Goal: Book appointment/travel/reservation

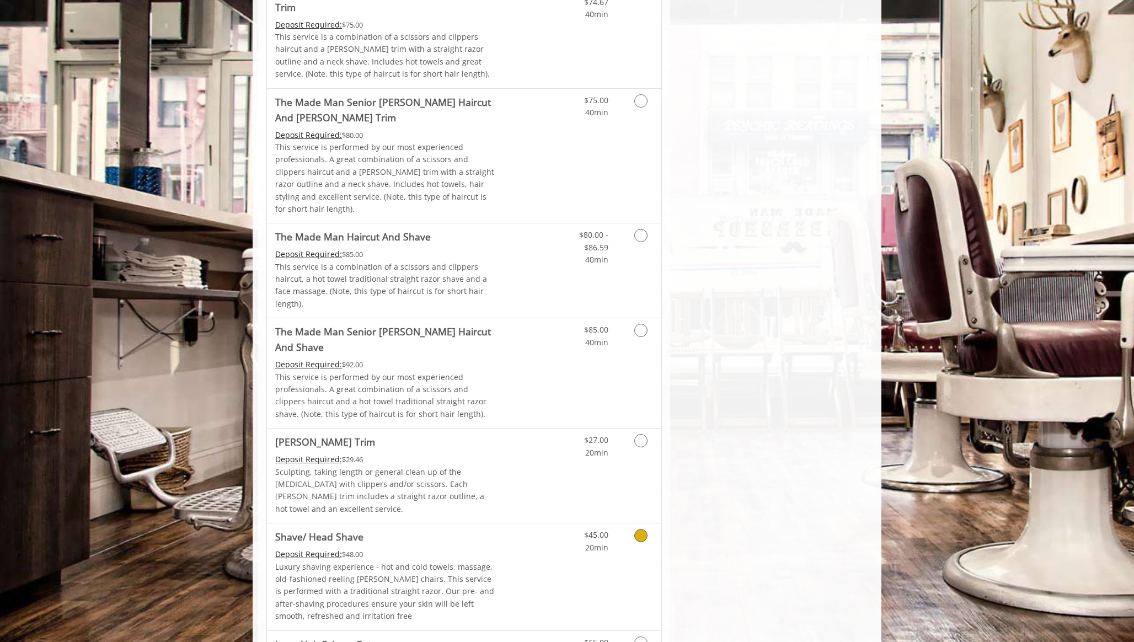
scroll to position [1029, 0]
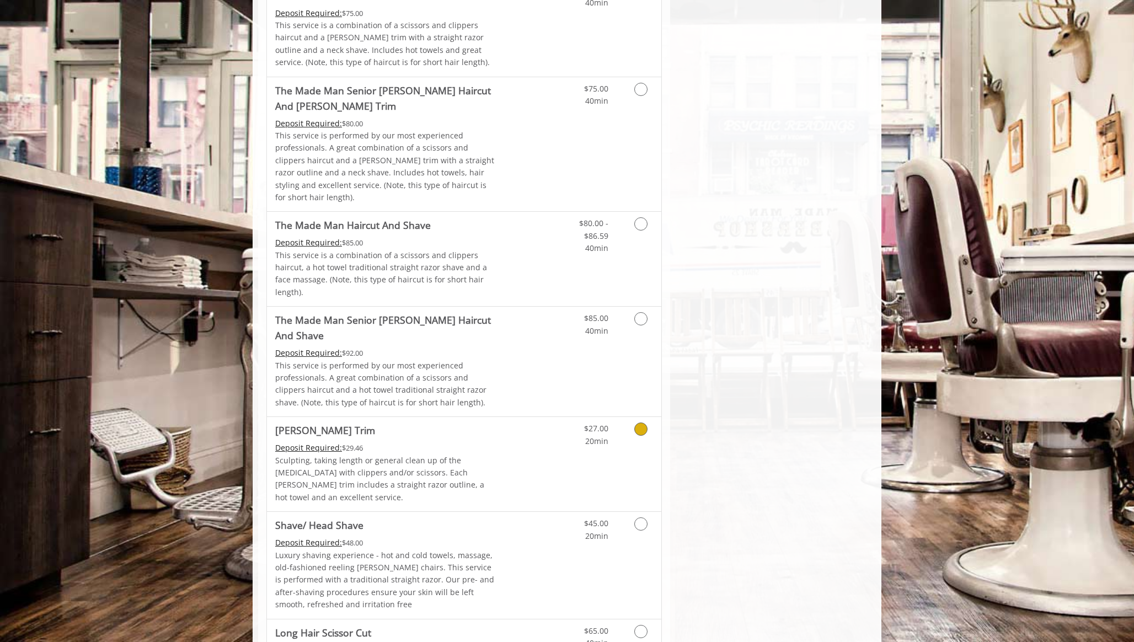
click at [635, 422] on icon "Grooming services" at bounding box center [640, 428] width 13 height 13
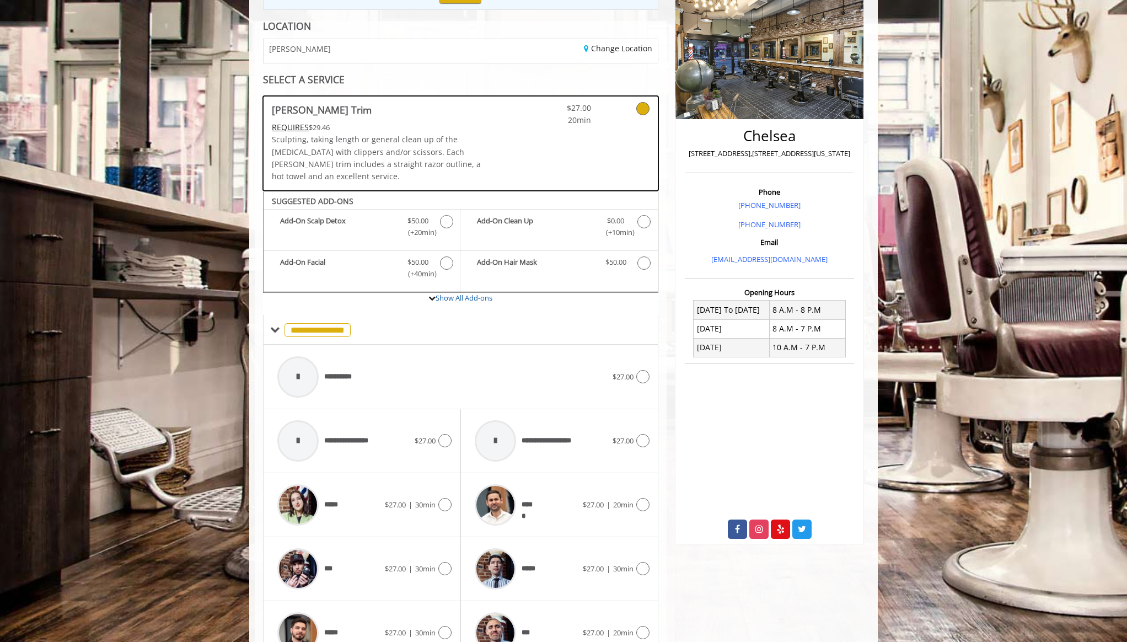
scroll to position [149, 0]
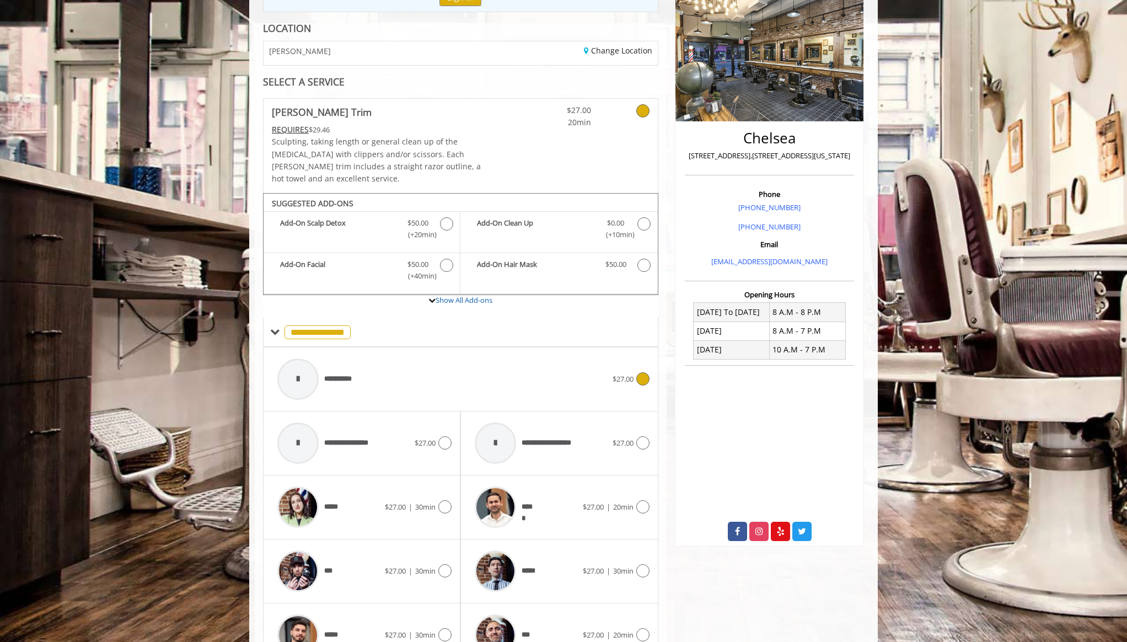
click at [642, 372] on icon at bounding box center [642, 378] width 13 height 13
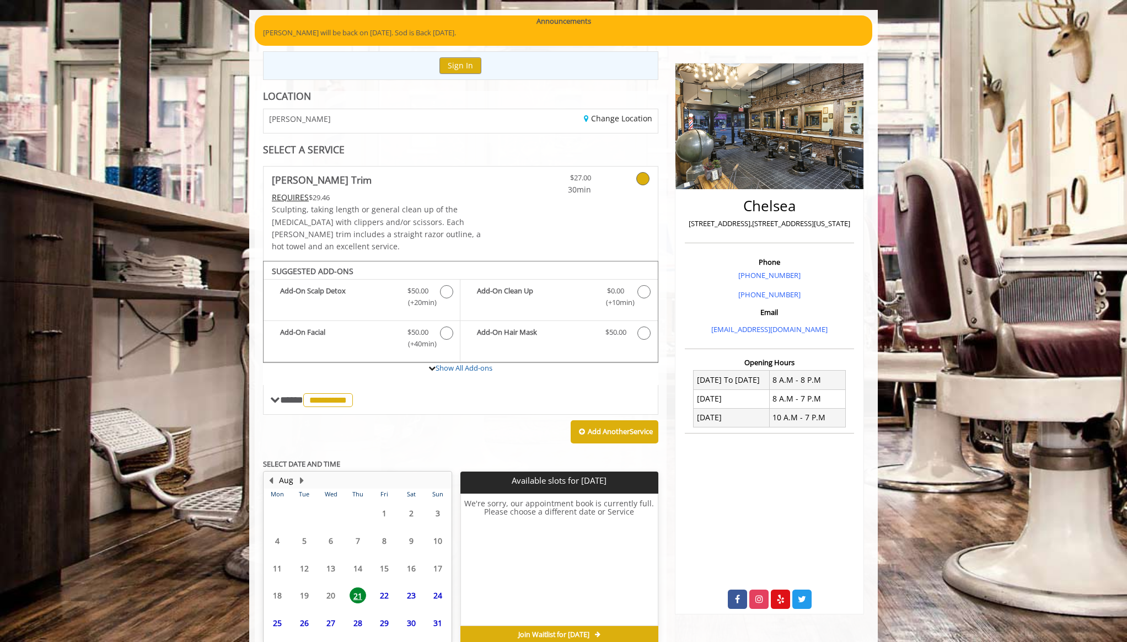
scroll to position [124, 0]
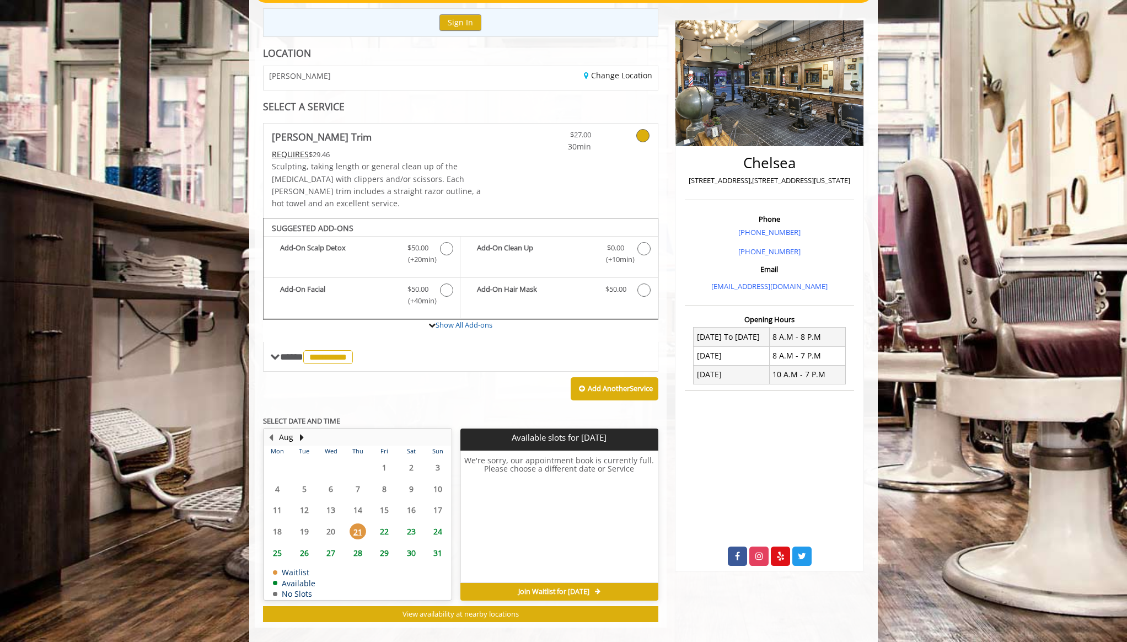
click at [388, 523] on span "22" at bounding box center [384, 531] width 17 height 16
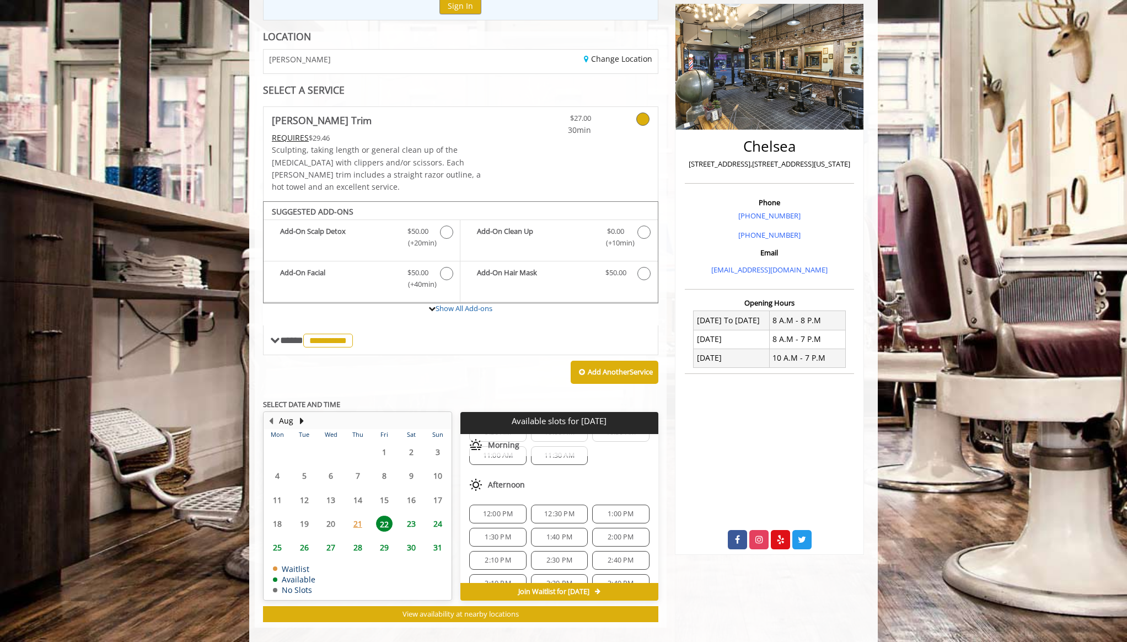
scroll to position [66, 0]
click at [414, 516] on span "23" at bounding box center [411, 524] width 17 height 16
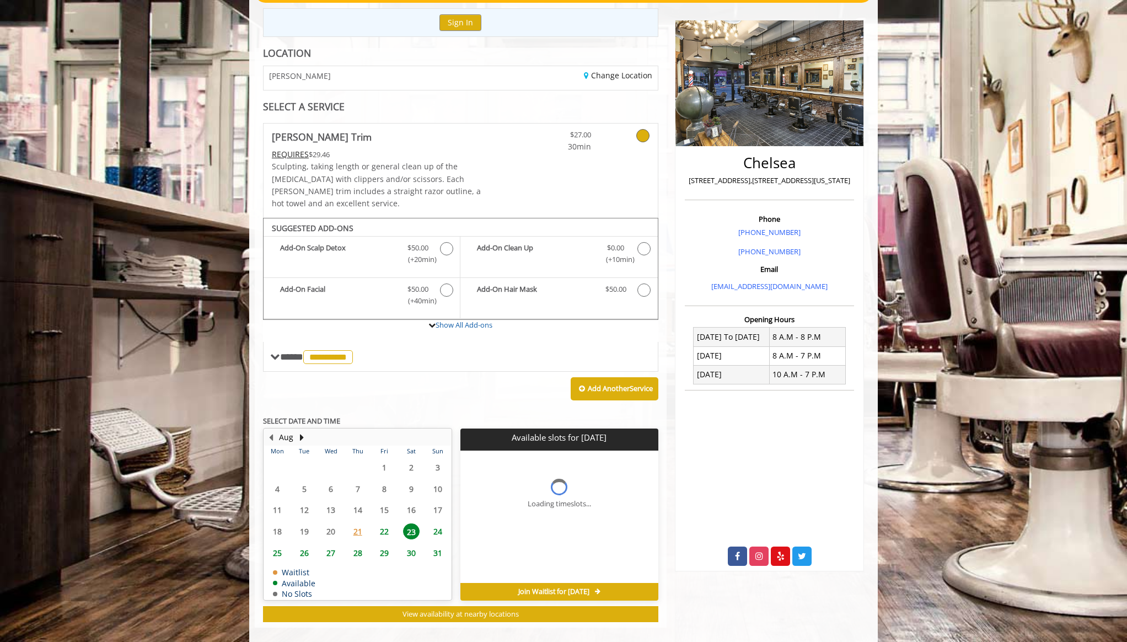
scroll to position [141, 0]
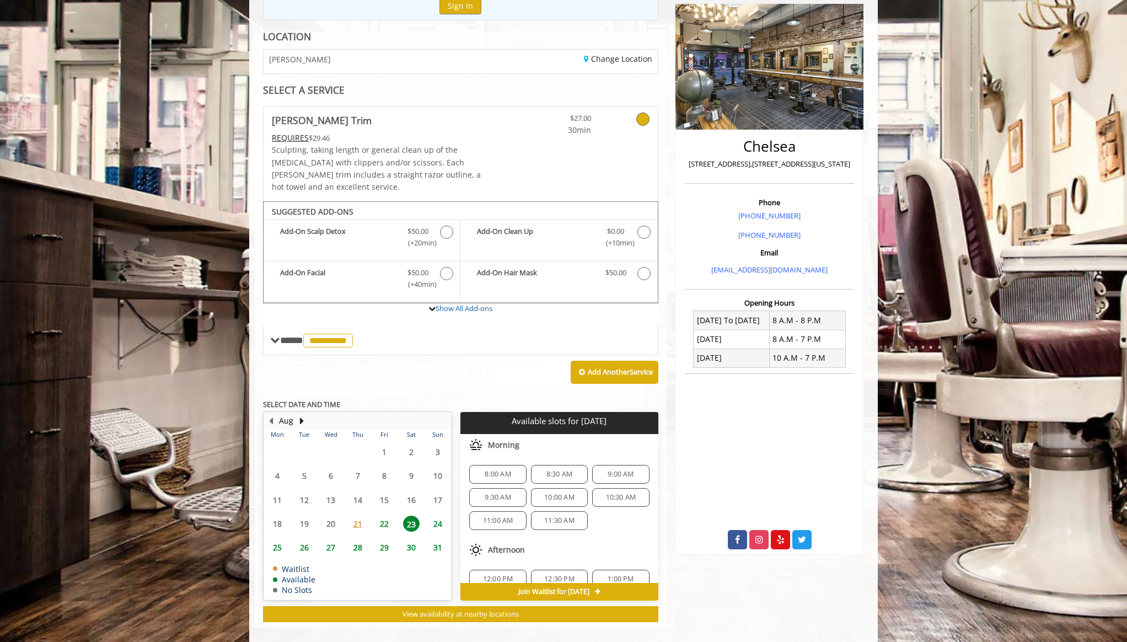
click at [507, 493] on span "9:30 AM" at bounding box center [498, 497] width 26 height 9
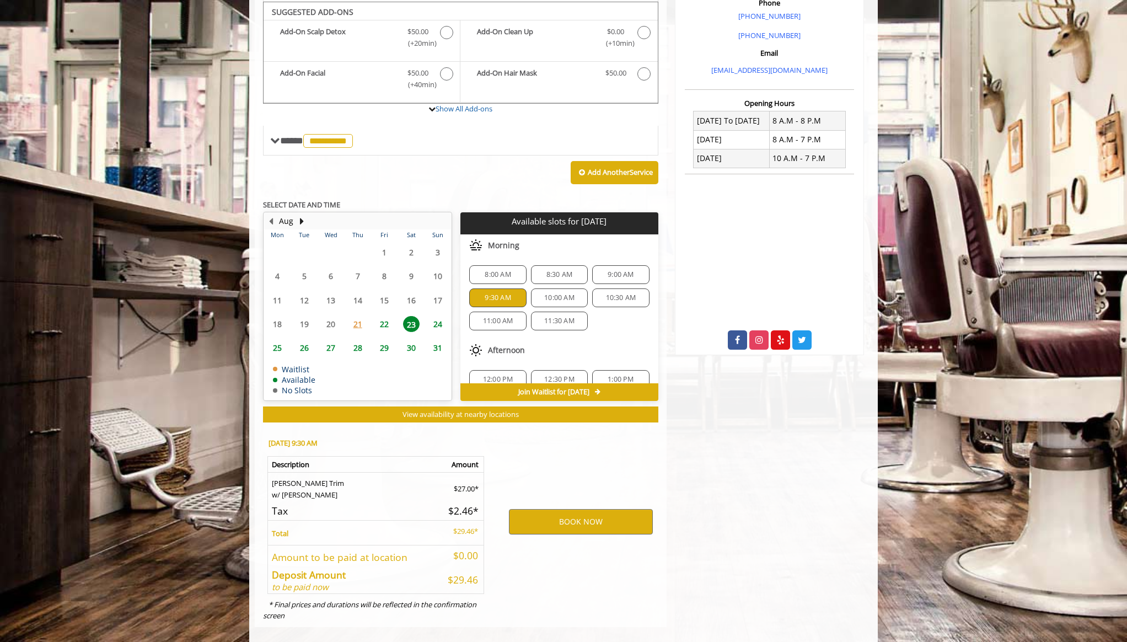
click at [563, 293] on span "10:00 AM" at bounding box center [559, 297] width 30 height 9
click at [559, 312] on div "11:30 AM" at bounding box center [559, 321] width 57 height 19
click at [501, 317] on span "11:00 AM" at bounding box center [498, 321] width 30 height 9
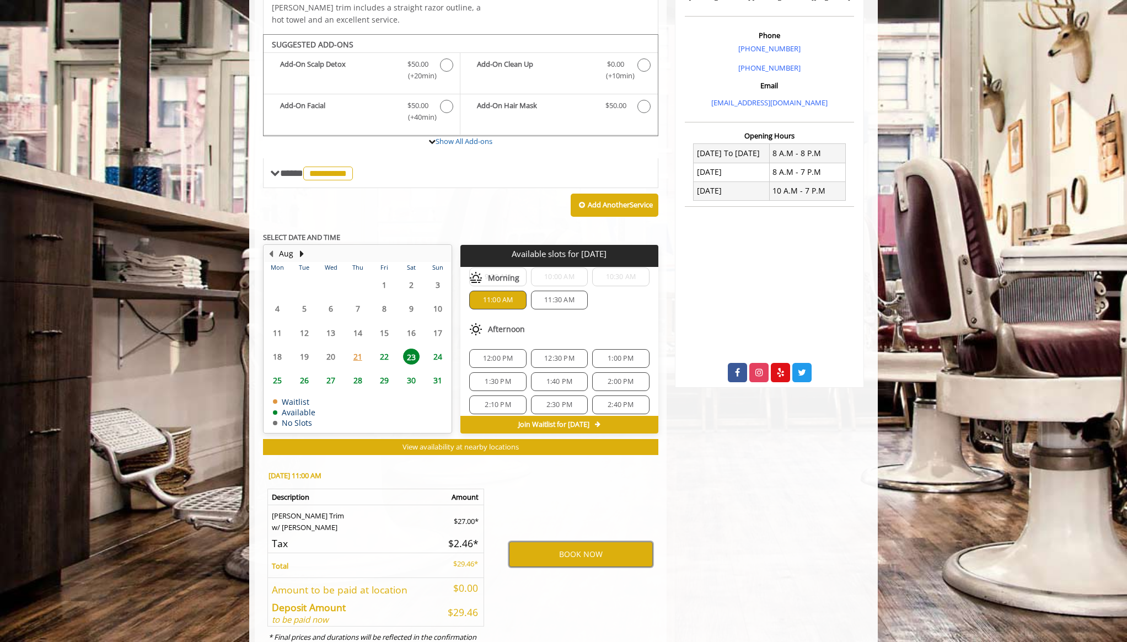
scroll to position [118, 0]
click at [502, 336] on span "2:10 PM" at bounding box center [498, 340] width 26 height 9
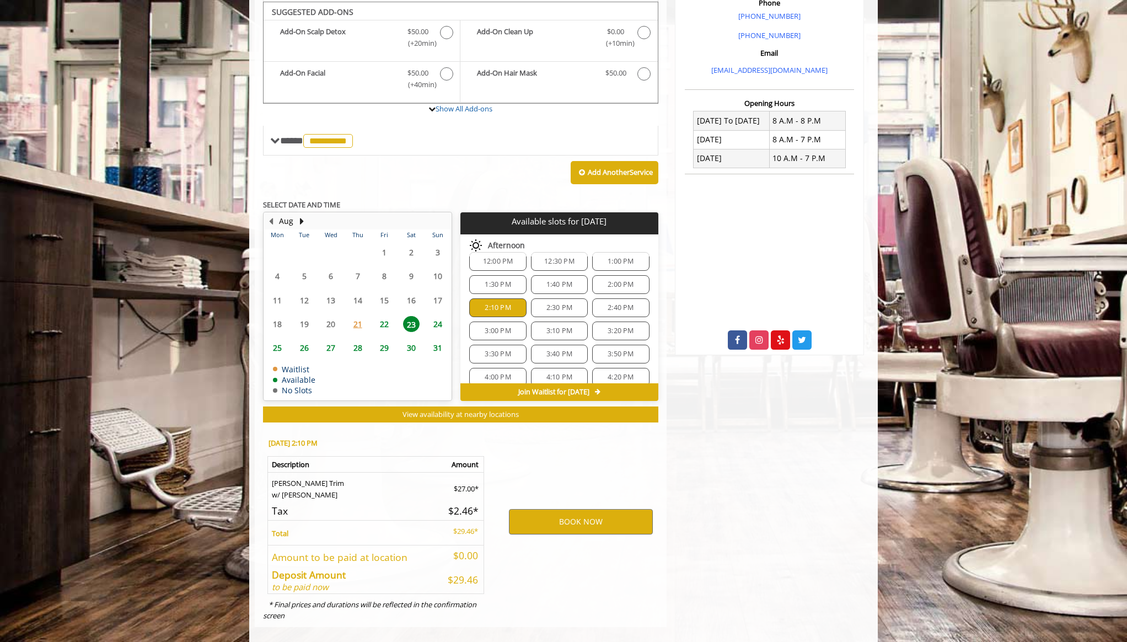
click at [563, 324] on div "3:10 PM" at bounding box center [559, 331] width 57 height 19
click at [610, 338] on div "4:50 PM" at bounding box center [620, 347] width 57 height 19
click at [549, 338] on div "4:40 PM" at bounding box center [559, 347] width 57 height 19
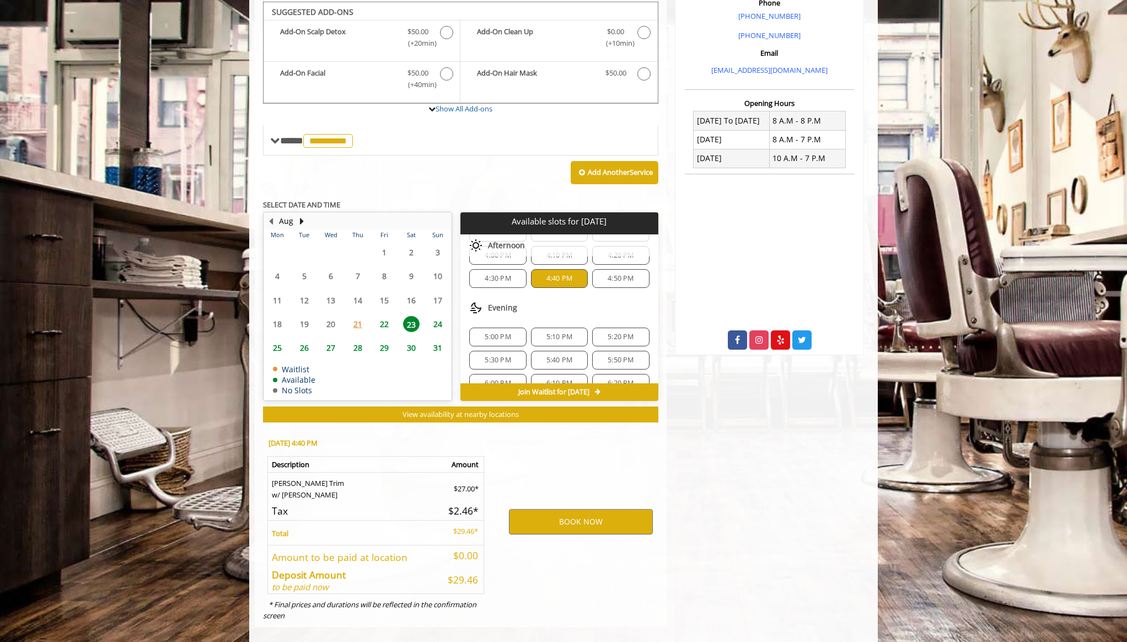
click at [549, 333] on span "5:10 PM" at bounding box center [560, 337] width 26 height 9
click at [549, 356] on span "5:40 PM" at bounding box center [560, 360] width 26 height 9
click at [442, 316] on span "24" at bounding box center [438, 324] width 17 height 16
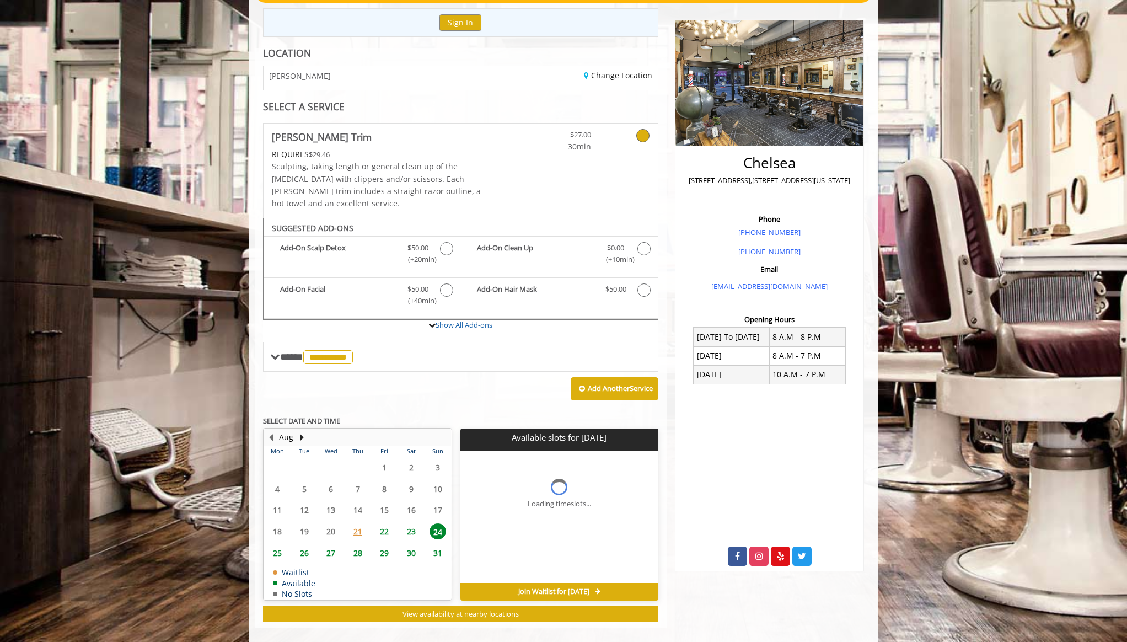
scroll to position [141, 0]
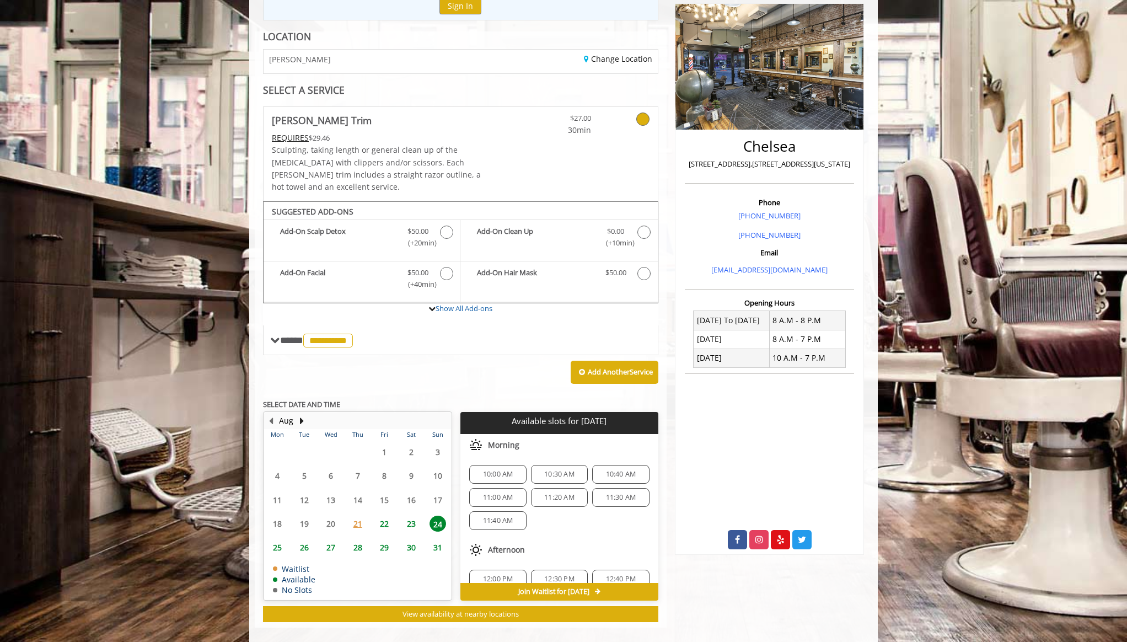
click at [508, 517] on div "10:00 AM 10:30 AM 10:40 AM 11:00 AM 11:20 AM 11:30 AM 11:40 AM" at bounding box center [558, 497] width 197 height 83
click at [508, 516] on span "11:40 AM" at bounding box center [498, 520] width 30 height 9
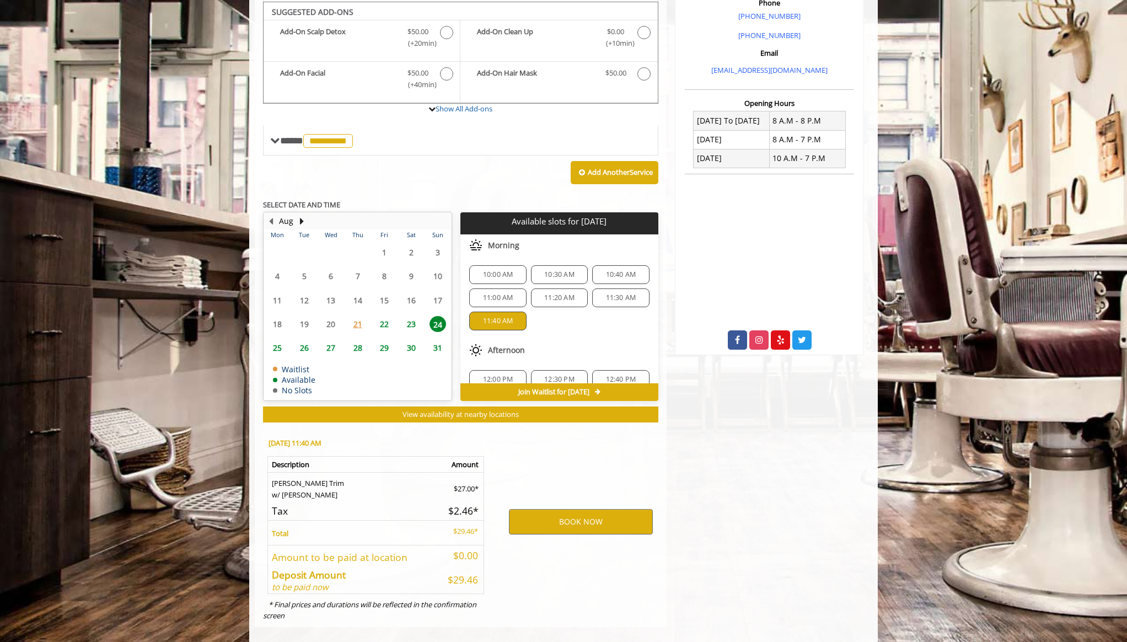
click at [382, 316] on span "22" at bounding box center [384, 324] width 17 height 16
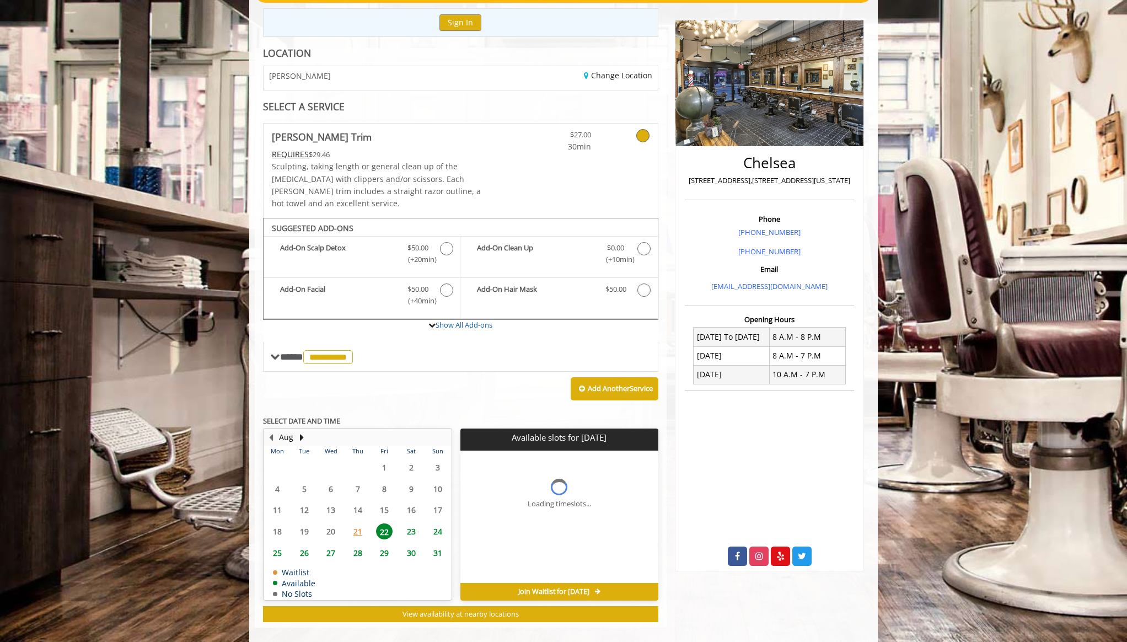
scroll to position [141, 0]
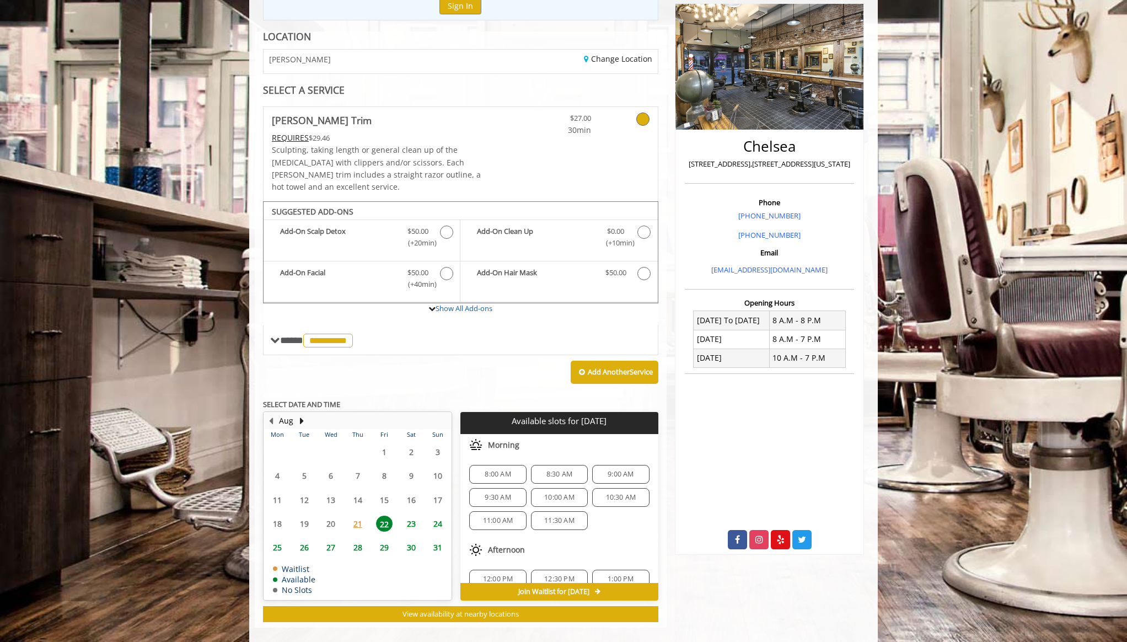
click at [549, 470] on span "8:30 AM" at bounding box center [560, 474] width 26 height 9
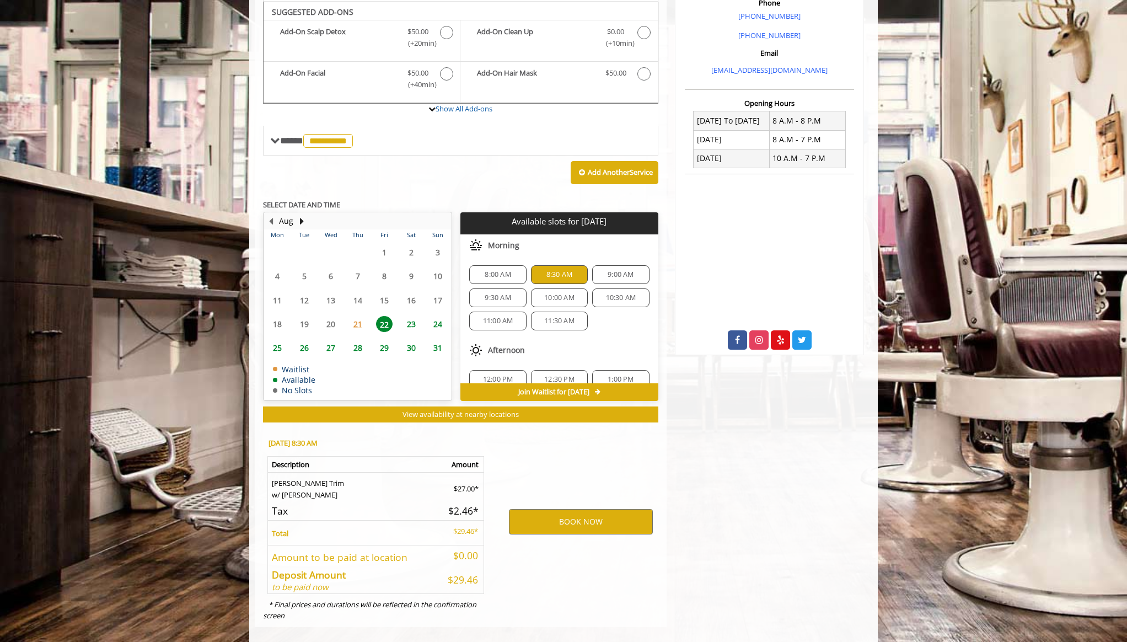
click at [549, 488] on div "BOOK NOW" at bounding box center [581, 522] width 172 height 188
click at [549, 315] on span "2:30 PM" at bounding box center [560, 319] width 26 height 9
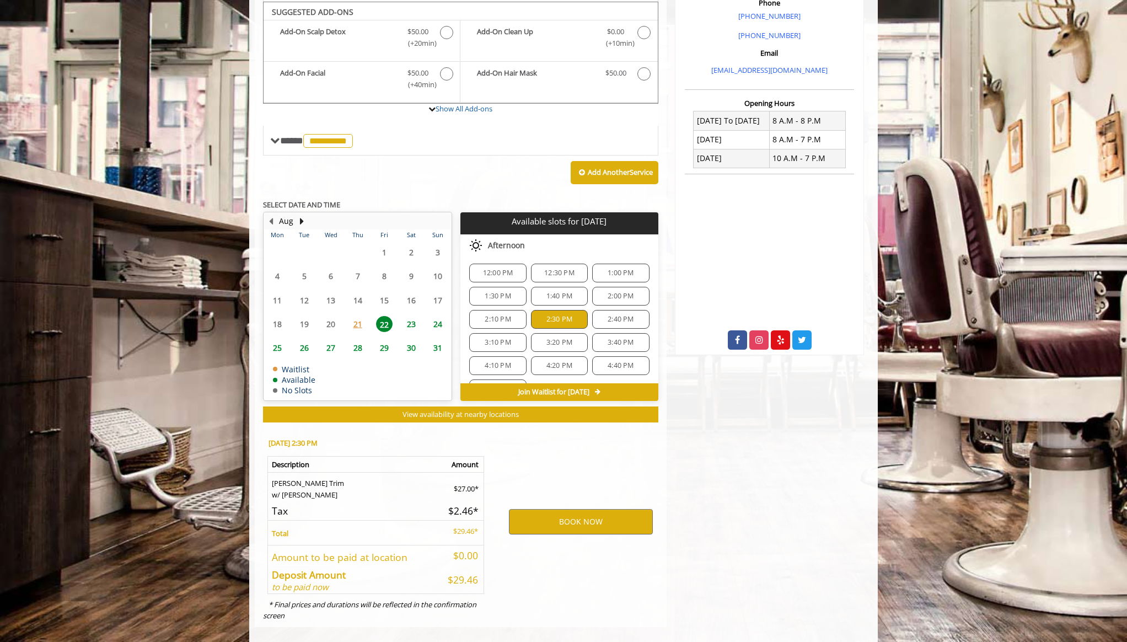
click at [505, 314] on div "2:10 PM" at bounding box center [497, 319] width 57 height 19
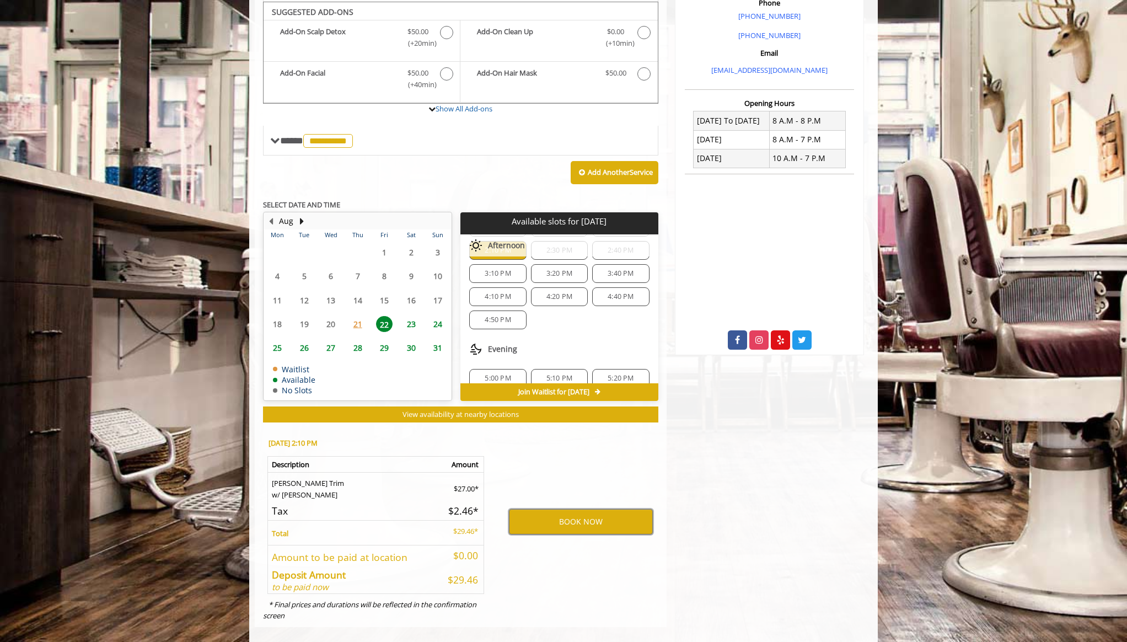
scroll to position [174, 0]
click at [424, 312] on td "23" at bounding box center [411, 324] width 26 height 24
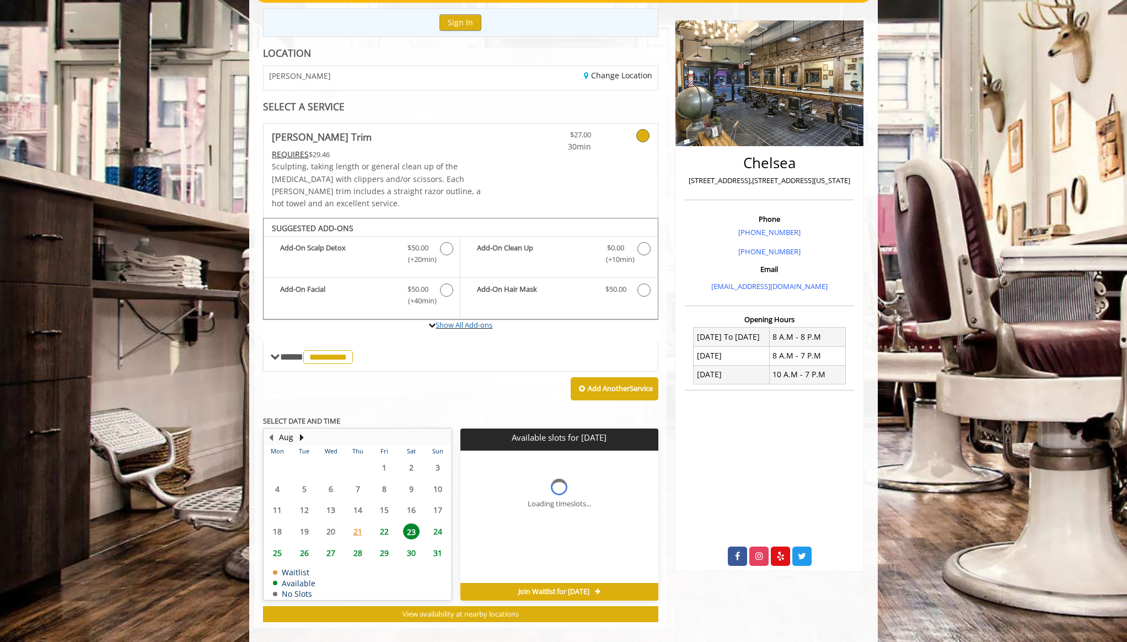
scroll to position [141, 0]
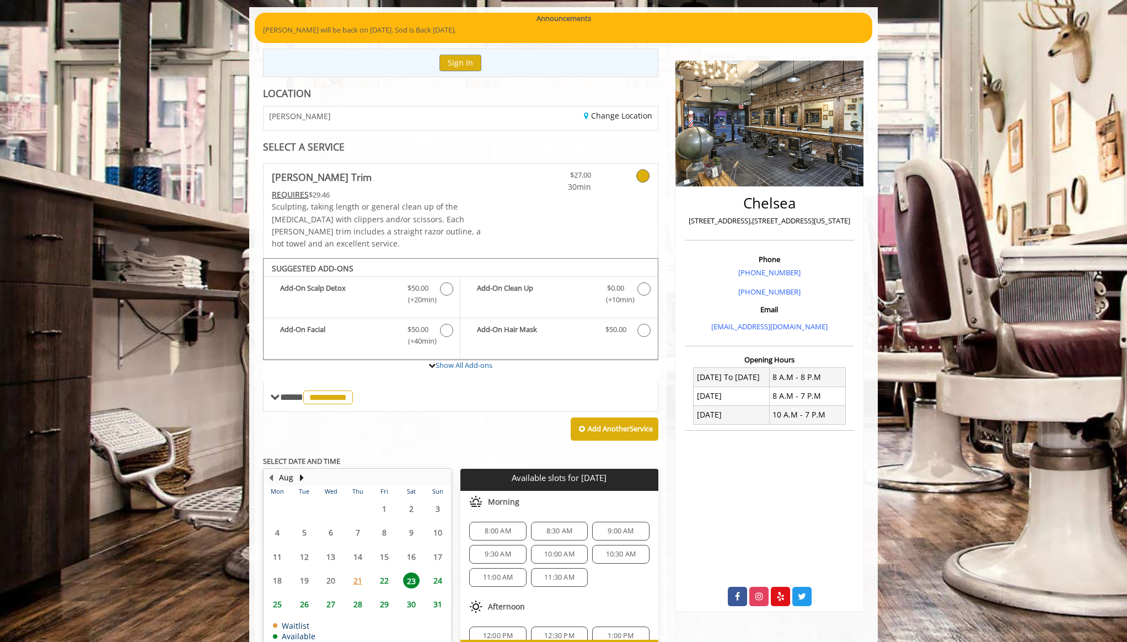
click at [556, 527] on span "8:30 AM" at bounding box center [560, 531] width 26 height 9
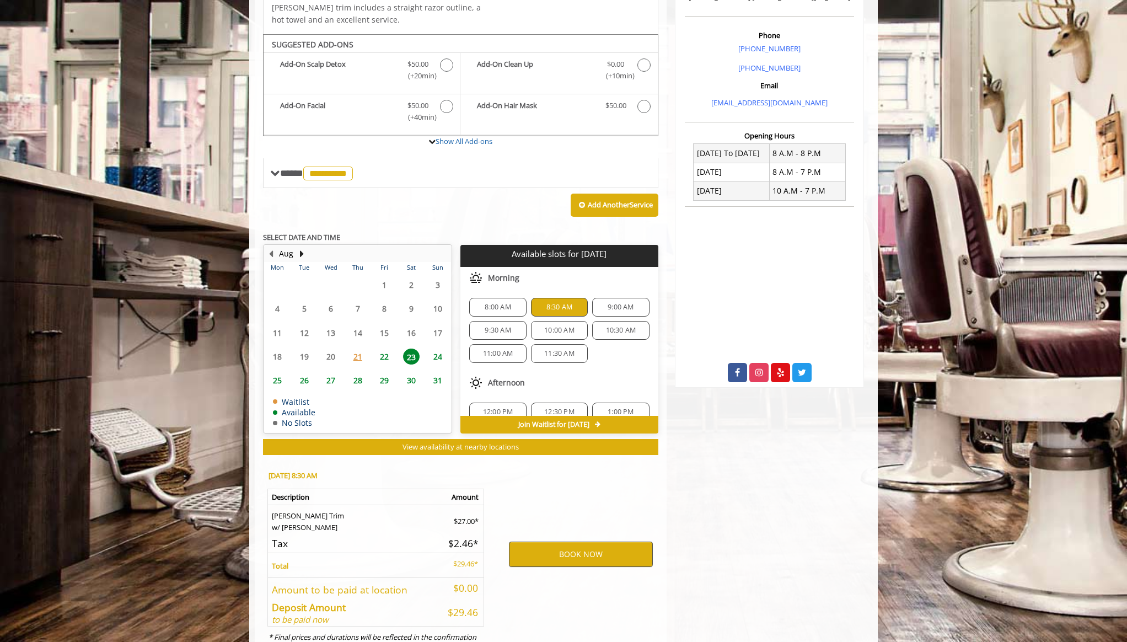
scroll to position [340, 0]
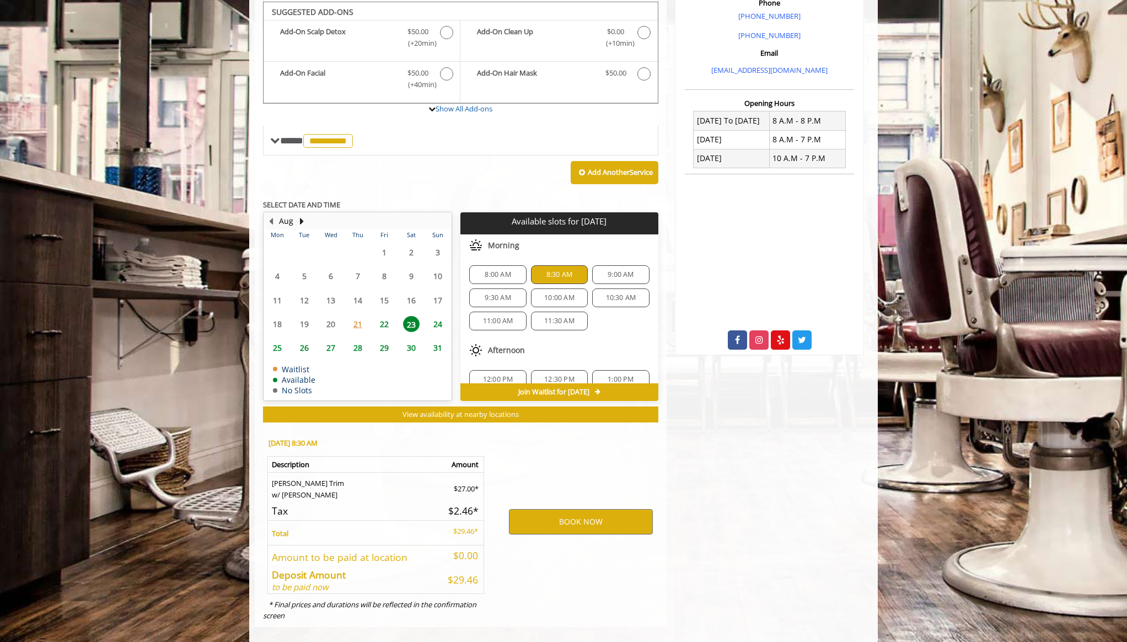
click at [616, 270] on span "9:00 AM" at bounding box center [621, 274] width 26 height 9
click at [548, 293] on span "10:00 AM" at bounding box center [559, 297] width 30 height 9
click at [547, 388] on span "Join Waitlist for [DATE]" at bounding box center [553, 392] width 71 height 9
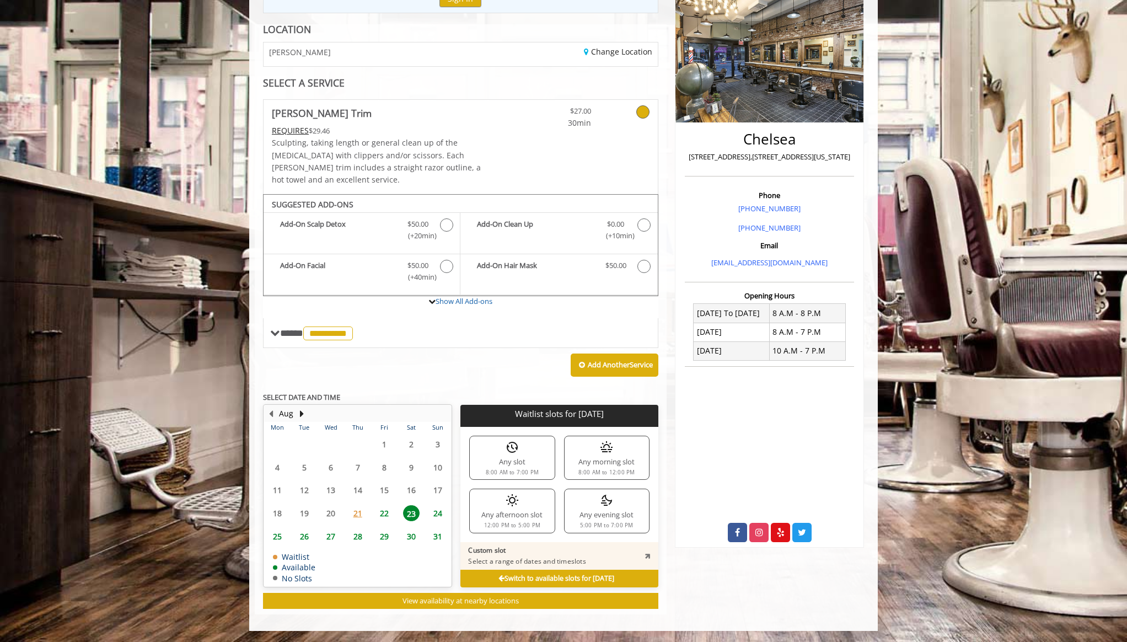
scroll to position [135, 0]
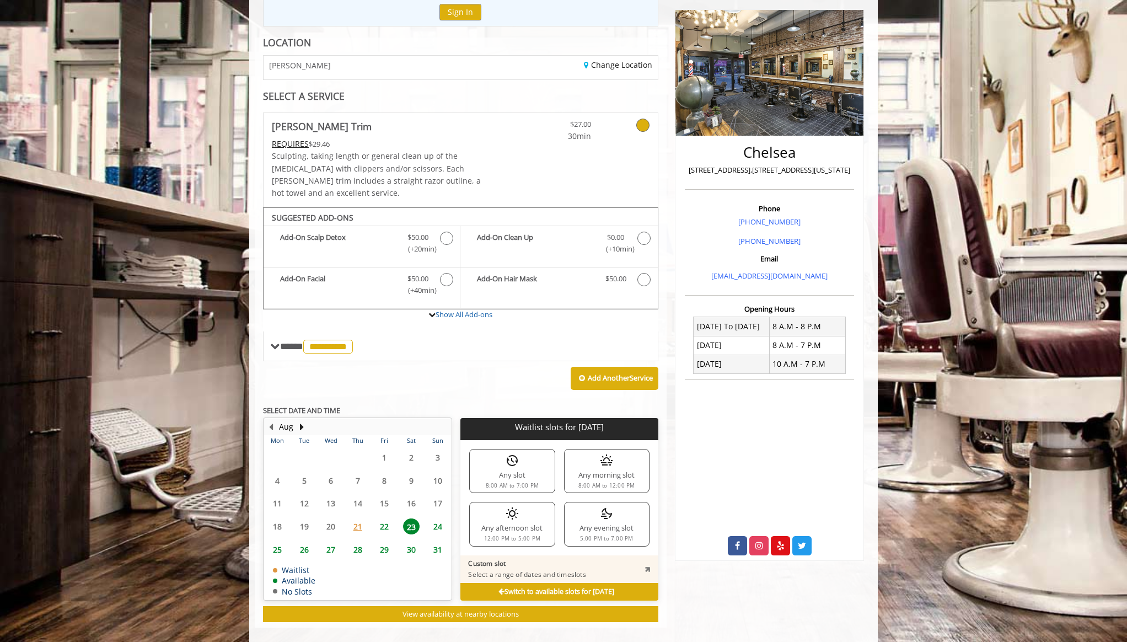
click at [628, 453] on div "Any morning slot 8:00 AM to 12:00 PM" at bounding box center [606, 471] width 85 height 44
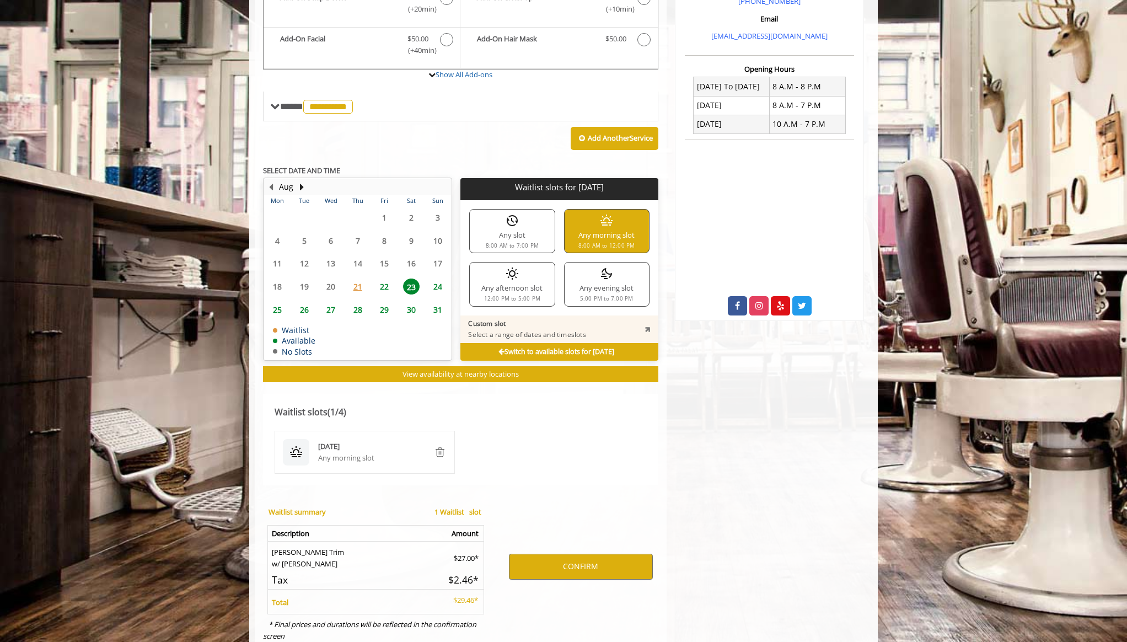
scroll to position [358, 0]
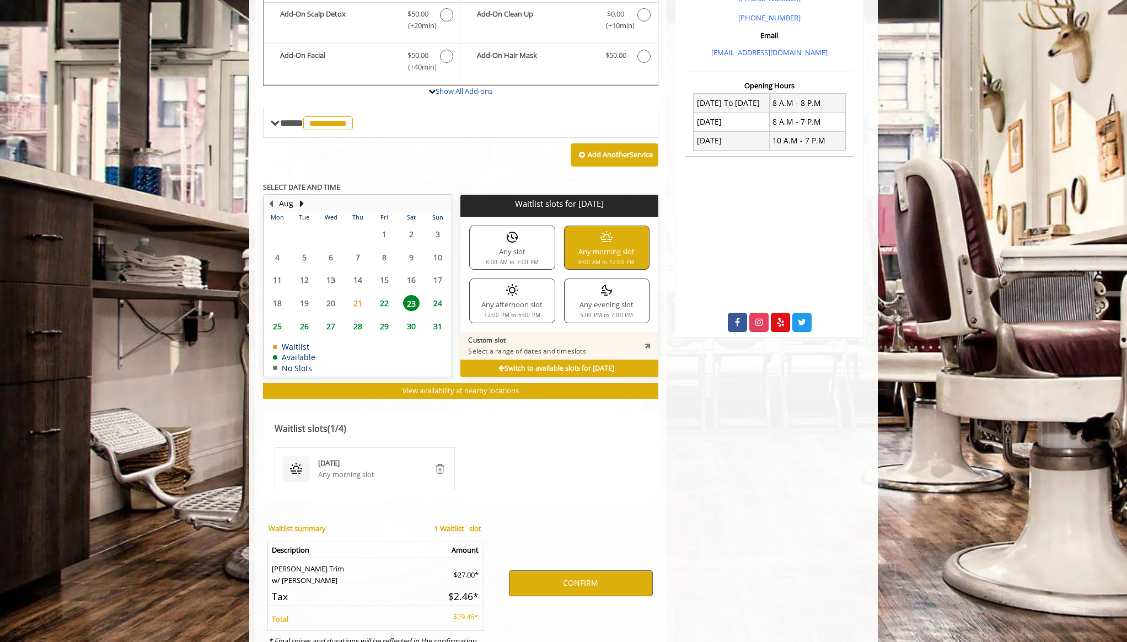
click at [413, 295] on span "23" at bounding box center [411, 303] width 17 height 16
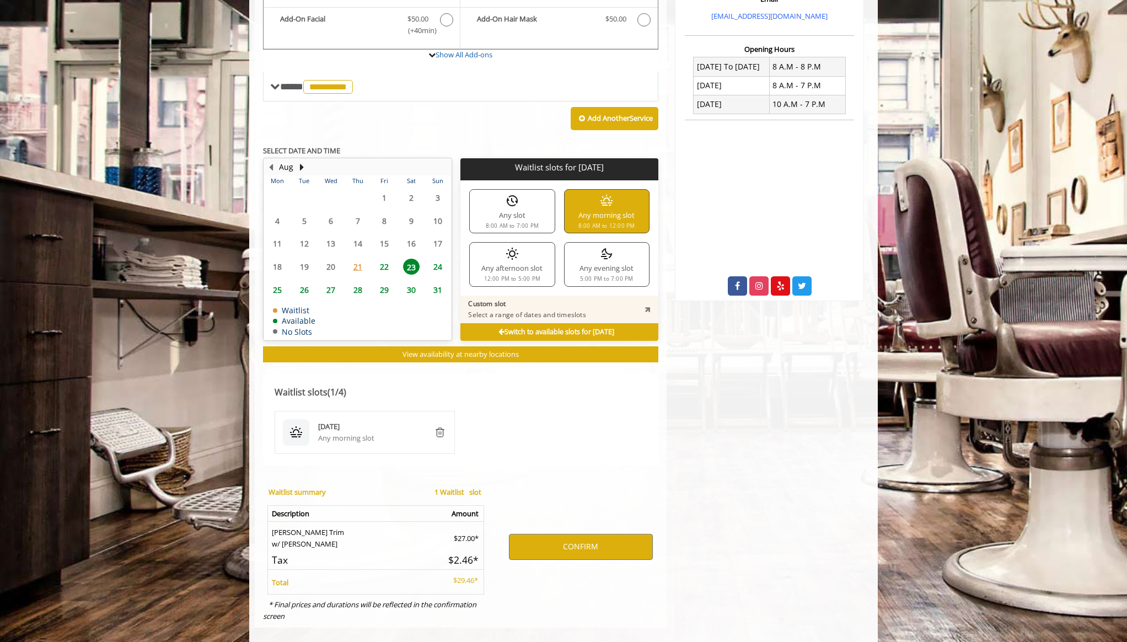
click at [499, 329] on icon at bounding box center [502, 332] width 6 height 7
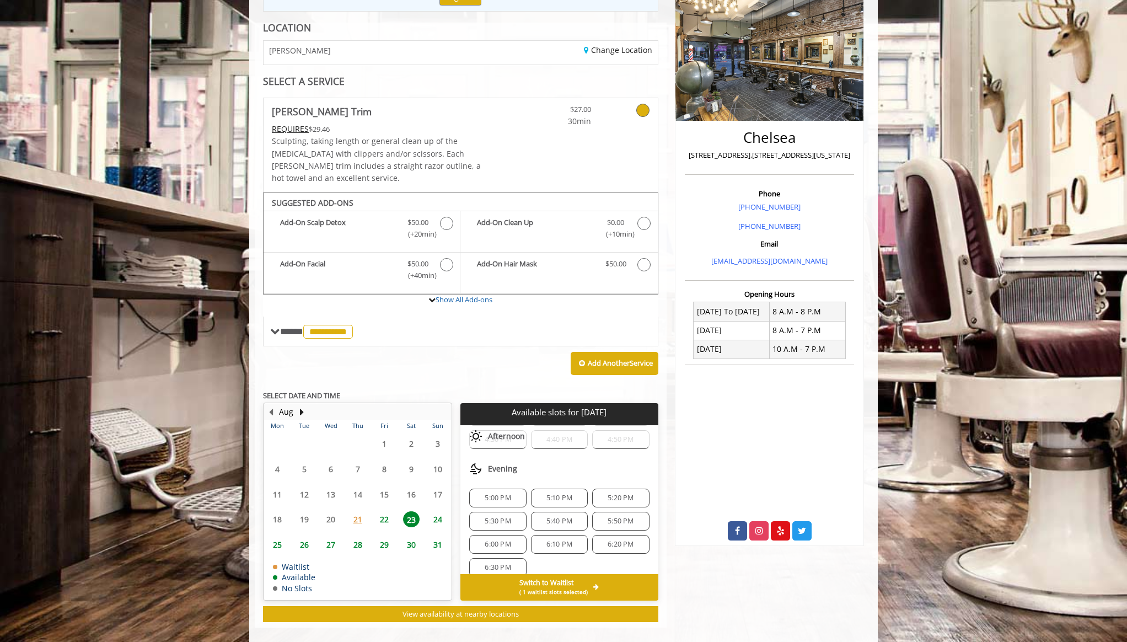
scroll to position [281, 0]
click at [585, 587] on span "( 1 waitlist slots selected)" at bounding box center [553, 591] width 68 height 9
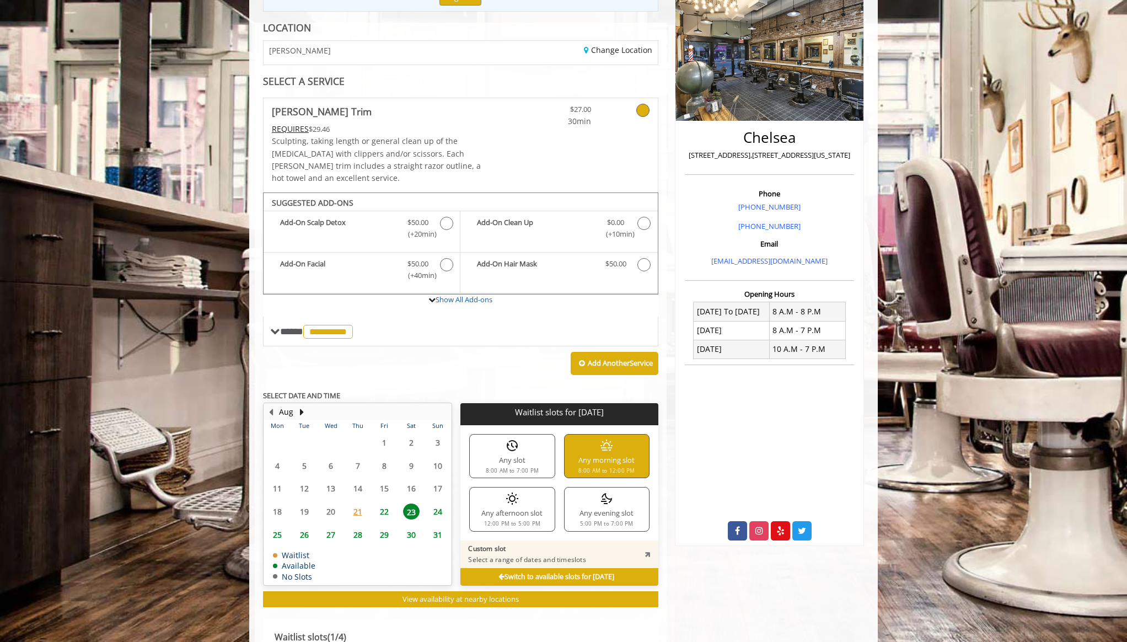
click at [595, 453] on div "Any morning slot 8:00 AM to 12:00 PM" at bounding box center [606, 456] width 85 height 44
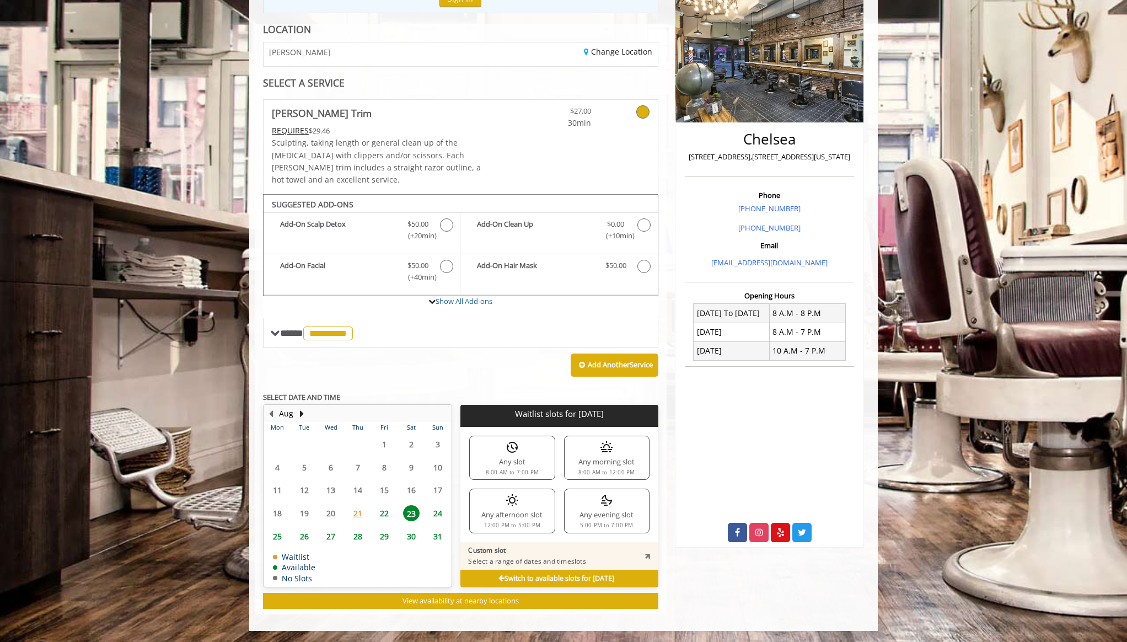
scroll to position [135, 0]
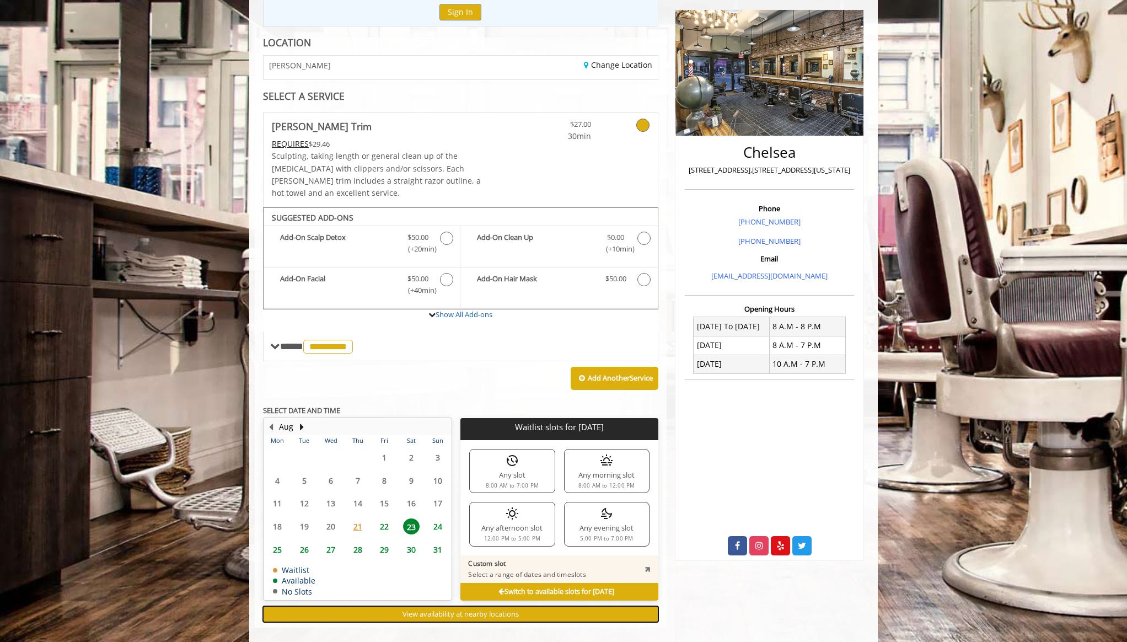
click at [549, 606] on button "View availability at nearby locations" at bounding box center [460, 614] width 395 height 16
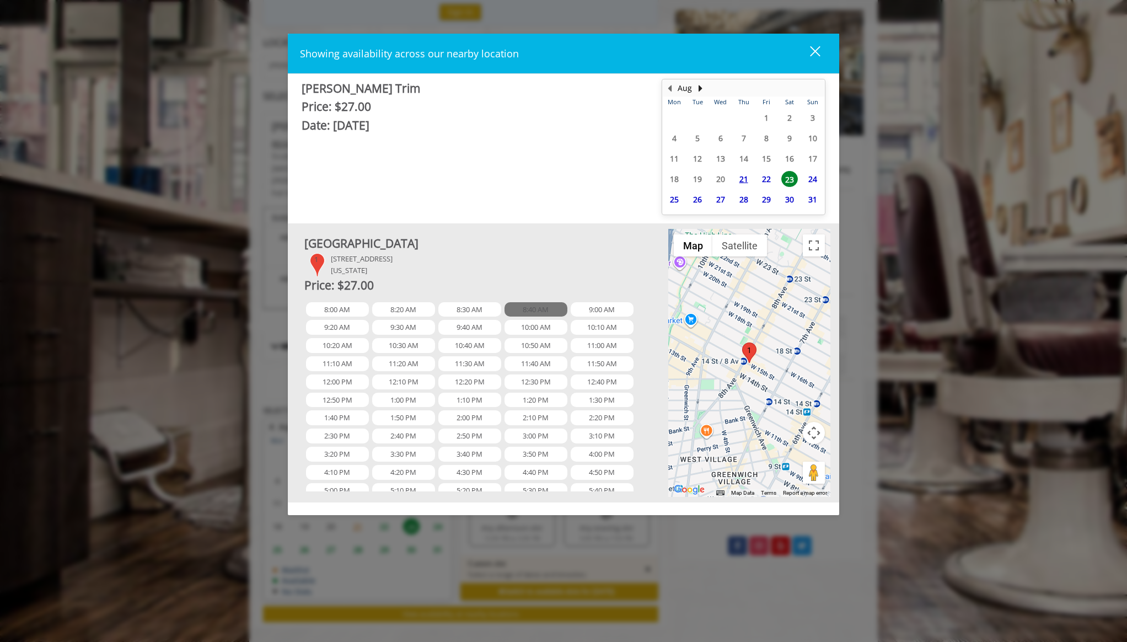
click at [547, 304] on span "8:40 AM" at bounding box center [536, 309] width 63 height 15
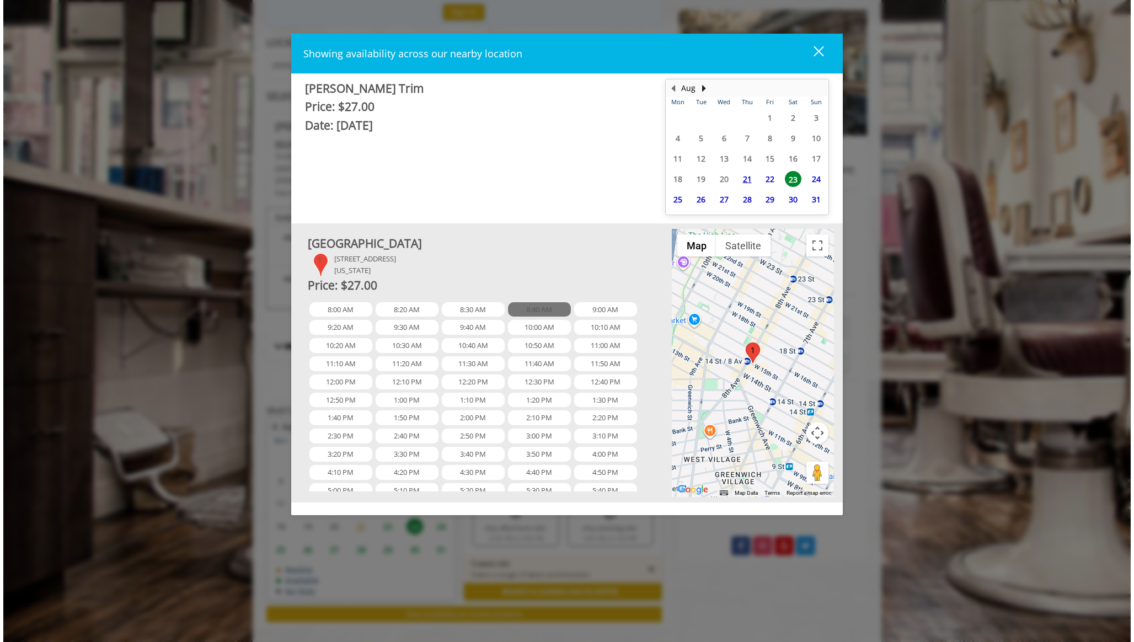
scroll to position [113, 0]
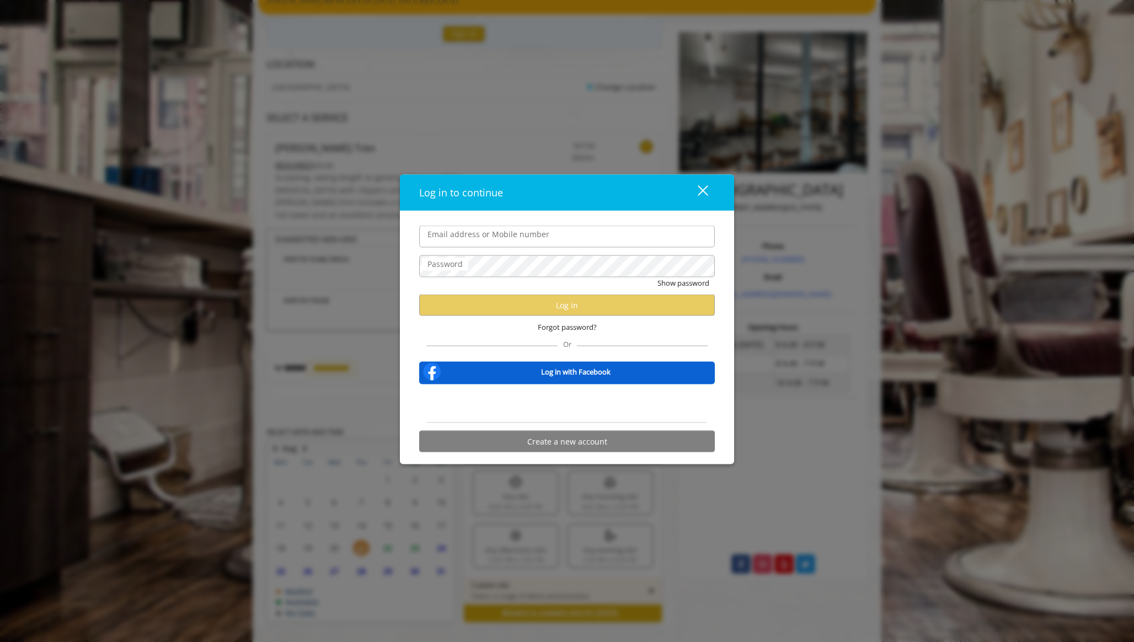
click at [711, 189] on button "close" at bounding box center [696, 192] width 38 height 23
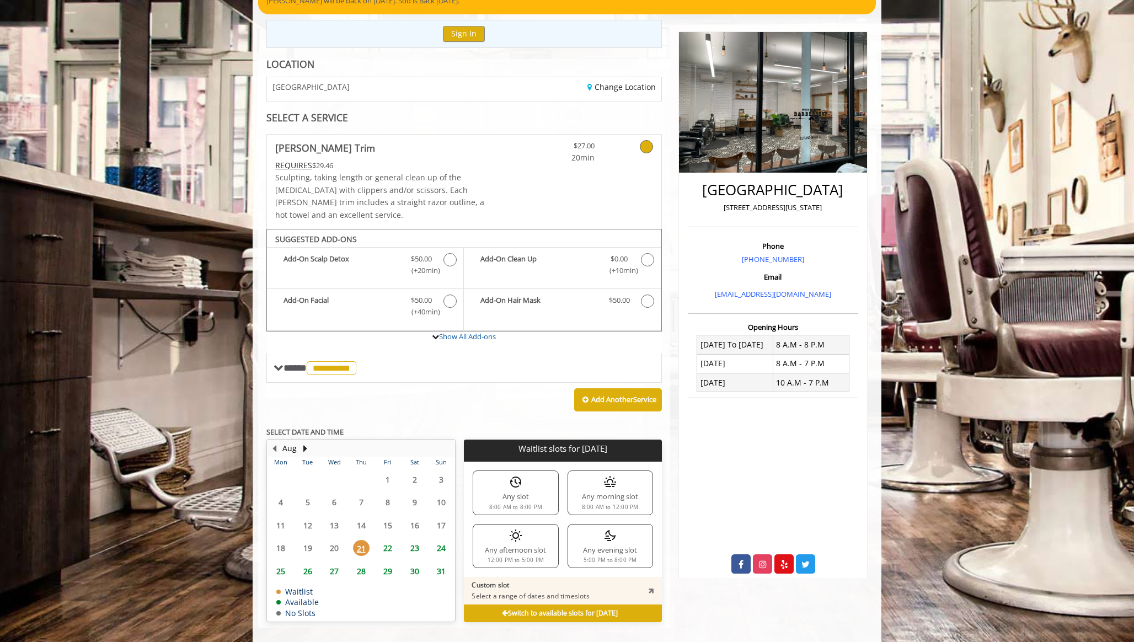
click at [598, 470] on div "Any morning slot 8:00 AM to 12:00 PM" at bounding box center [609, 492] width 85 height 44
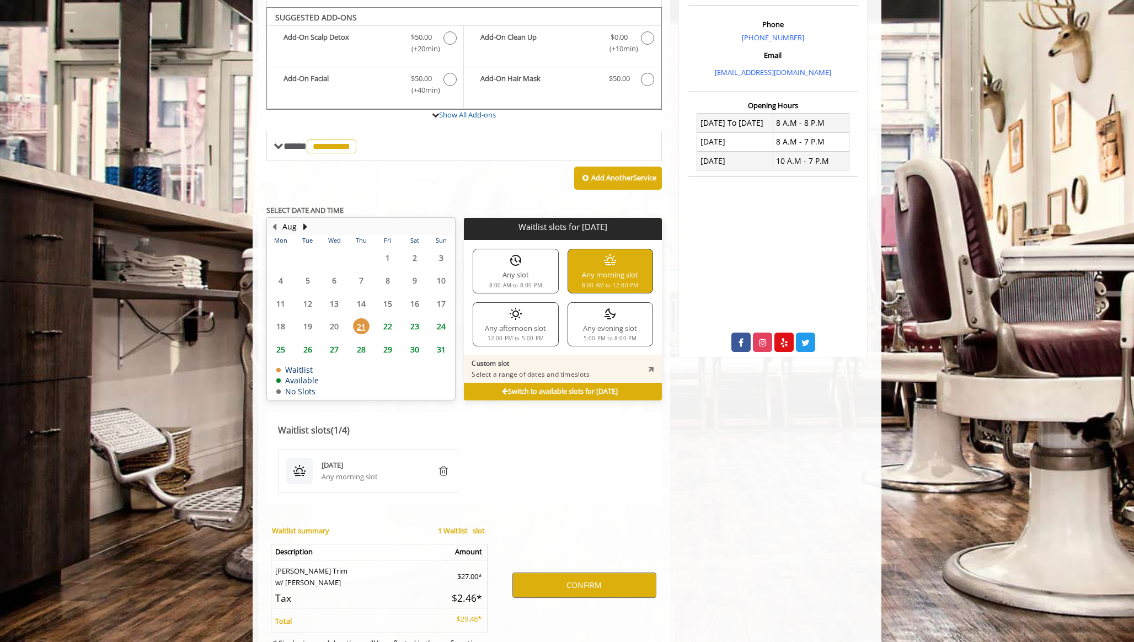
scroll to position [373, 0]
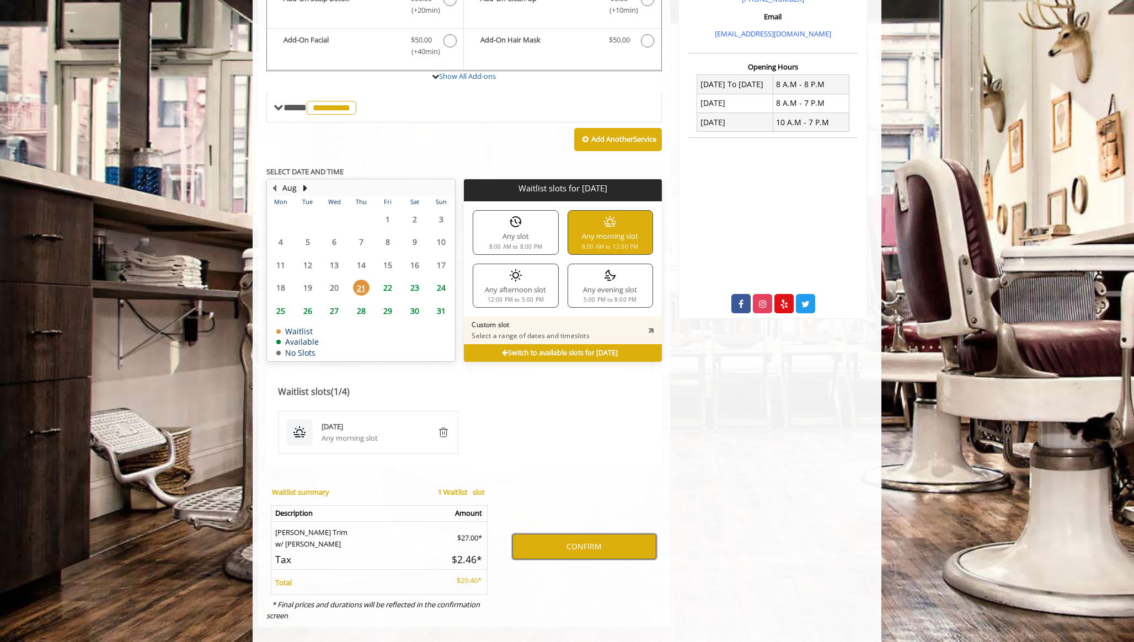
click at [588, 534] on button "CONFIRM" at bounding box center [584, 546] width 144 height 25
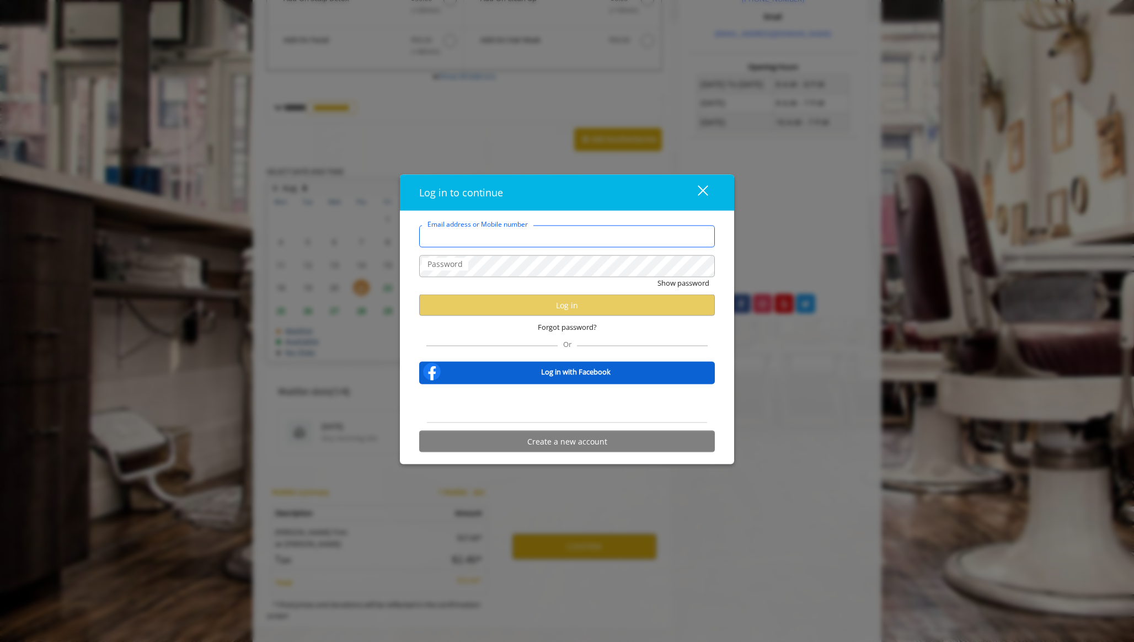
type input "**********"
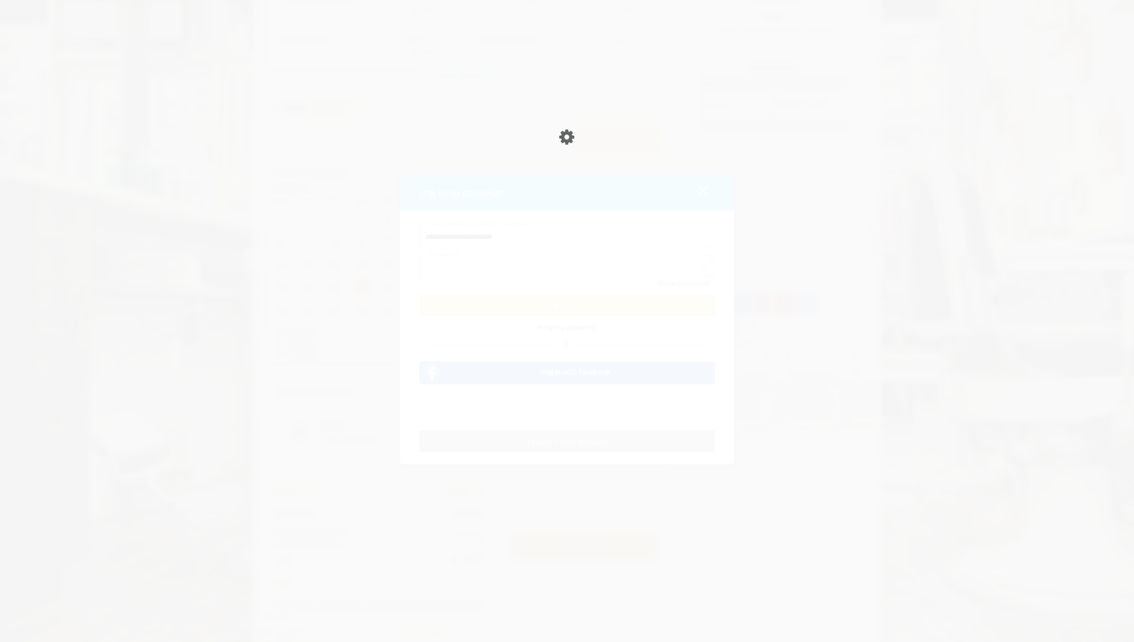
scroll to position [0, 0]
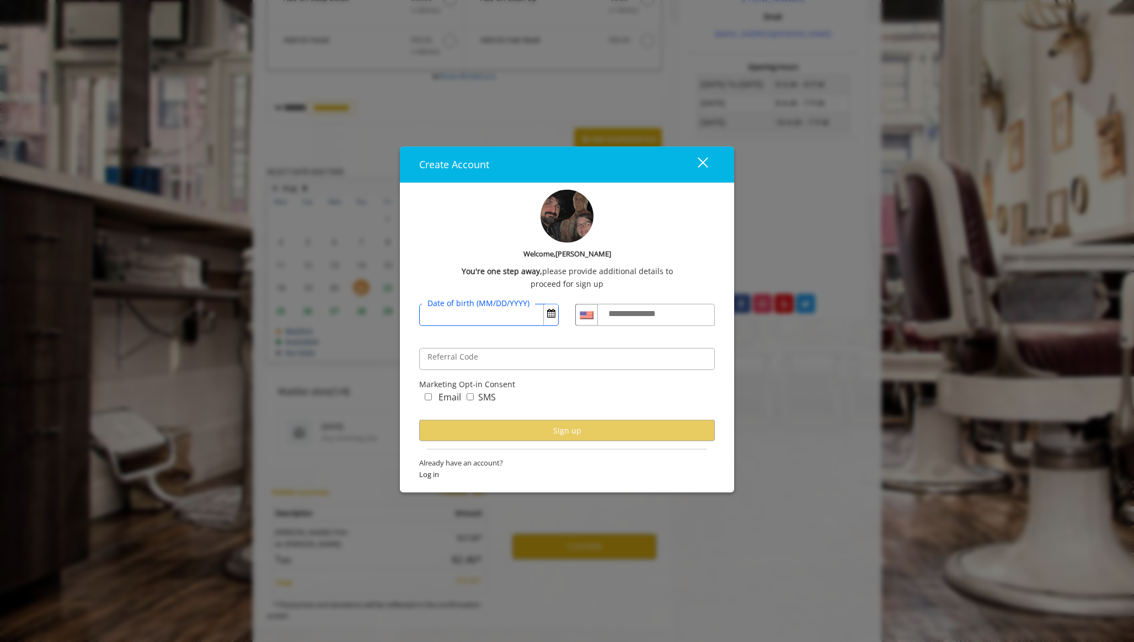
click at [488, 319] on input "Date of birth (MM/DD/YYYY)" at bounding box center [489, 315] width 140 height 22
type input "**********"
click at [668, 302] on div "**********" at bounding box center [645, 315] width 156 height 39
click at [661, 320] on label "**********" at bounding box center [642, 314] width 79 height 14
click at [661, 320] on input "**********" at bounding box center [655, 315] width 117 height 22
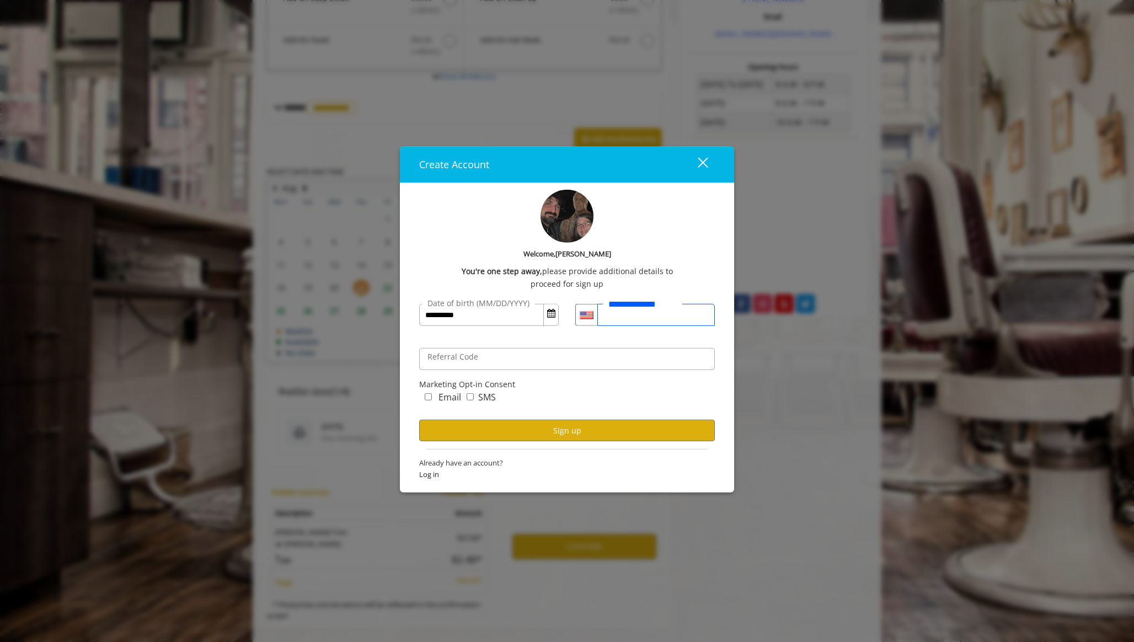
type input "**********"
click at [630, 426] on button "Sign up" at bounding box center [567, 431] width 296 height 22
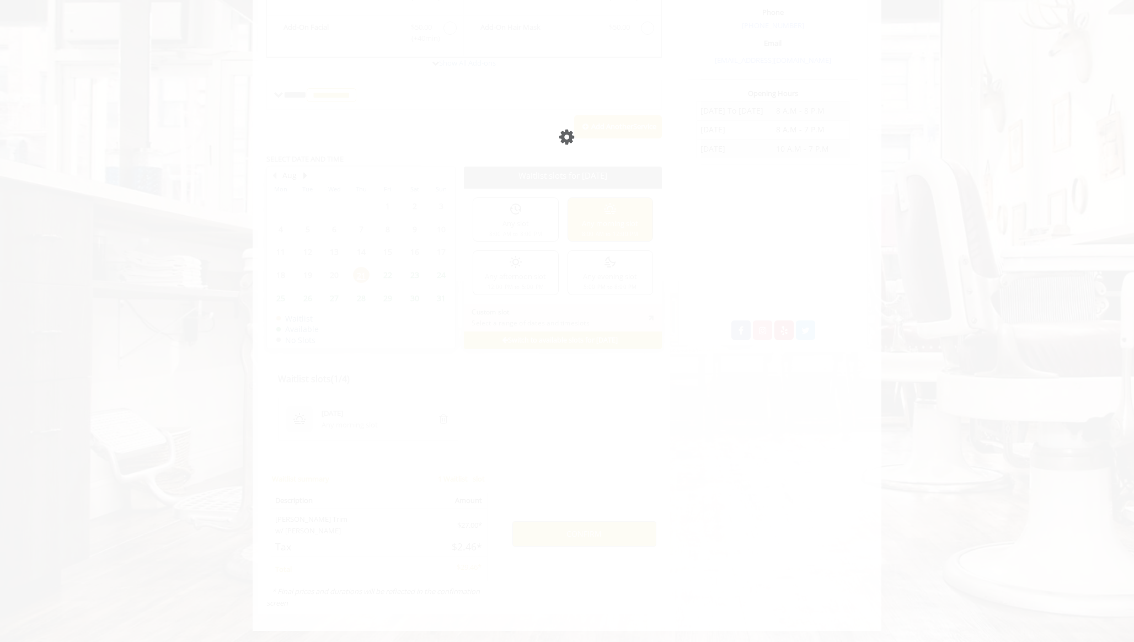
scroll to position [334, 0]
